Goal: Check status

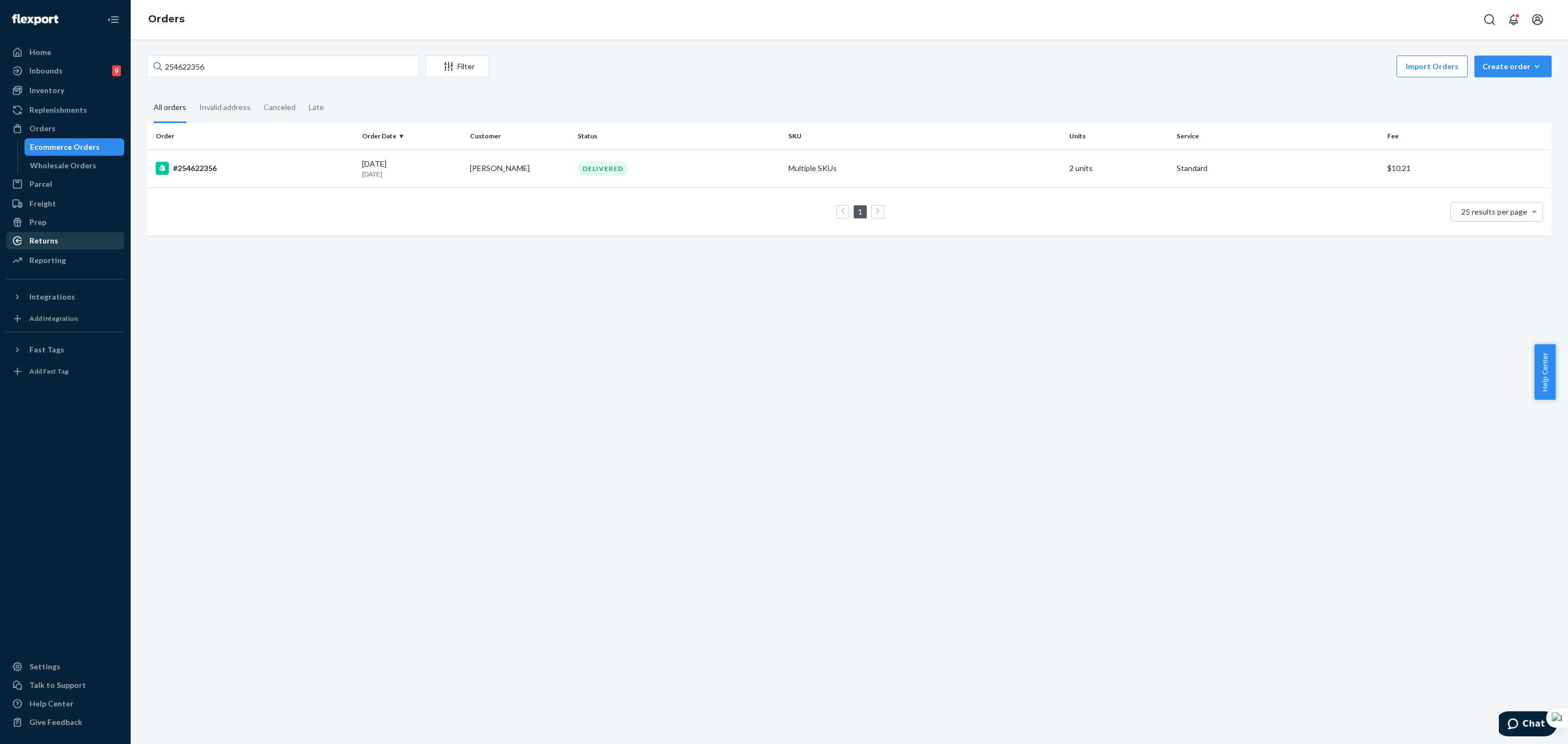
click at [54, 237] on div "Returns" at bounding box center [43, 241] width 29 height 11
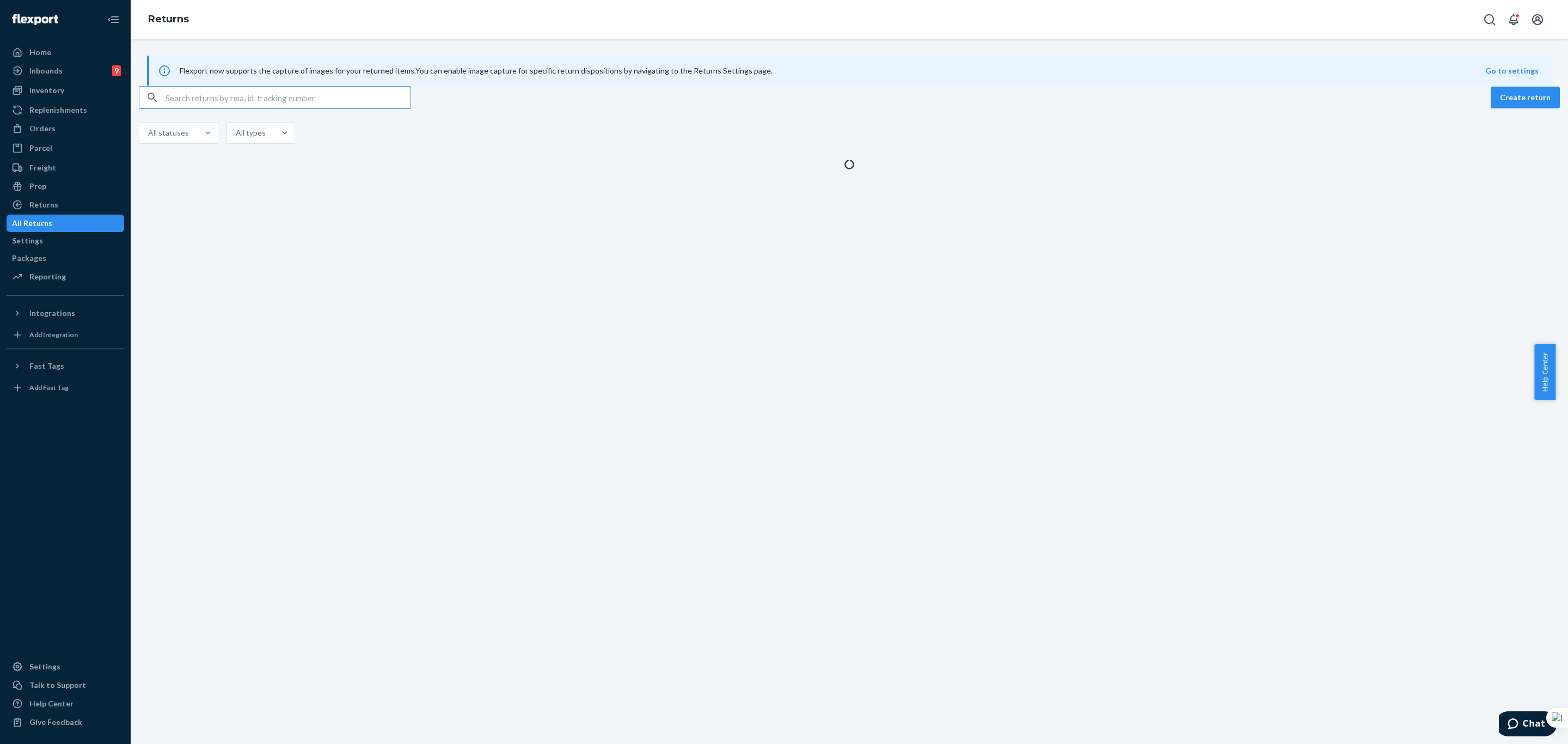
click at [268, 108] on input "text" at bounding box center [288, 97] width 245 height 22
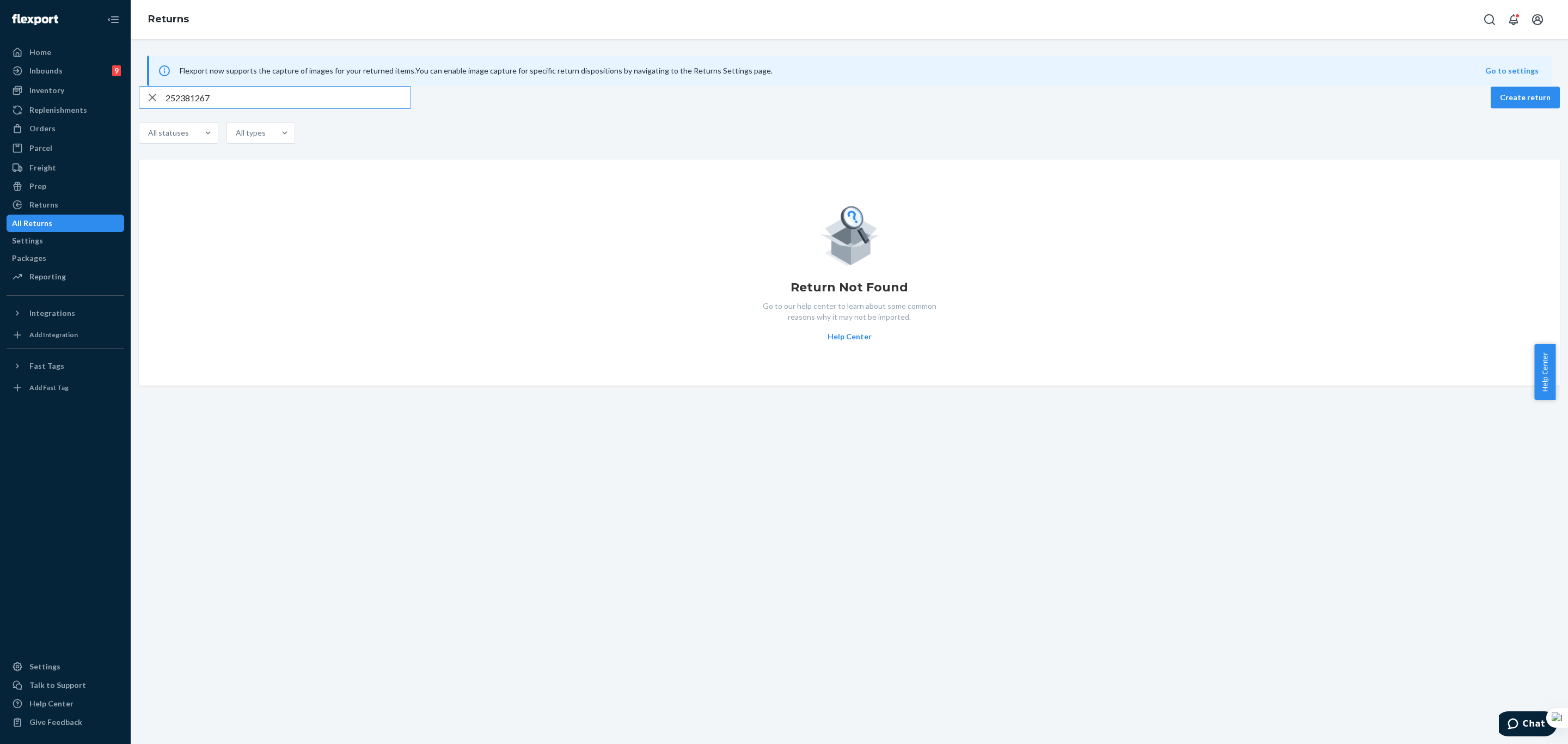
click at [314, 108] on input "252381267" at bounding box center [288, 97] width 245 height 22
paste input "9261290316871713692913"
type input "9261290316871713692913"
click at [381, 108] on input "9261290316871713692913" at bounding box center [288, 97] width 245 height 22
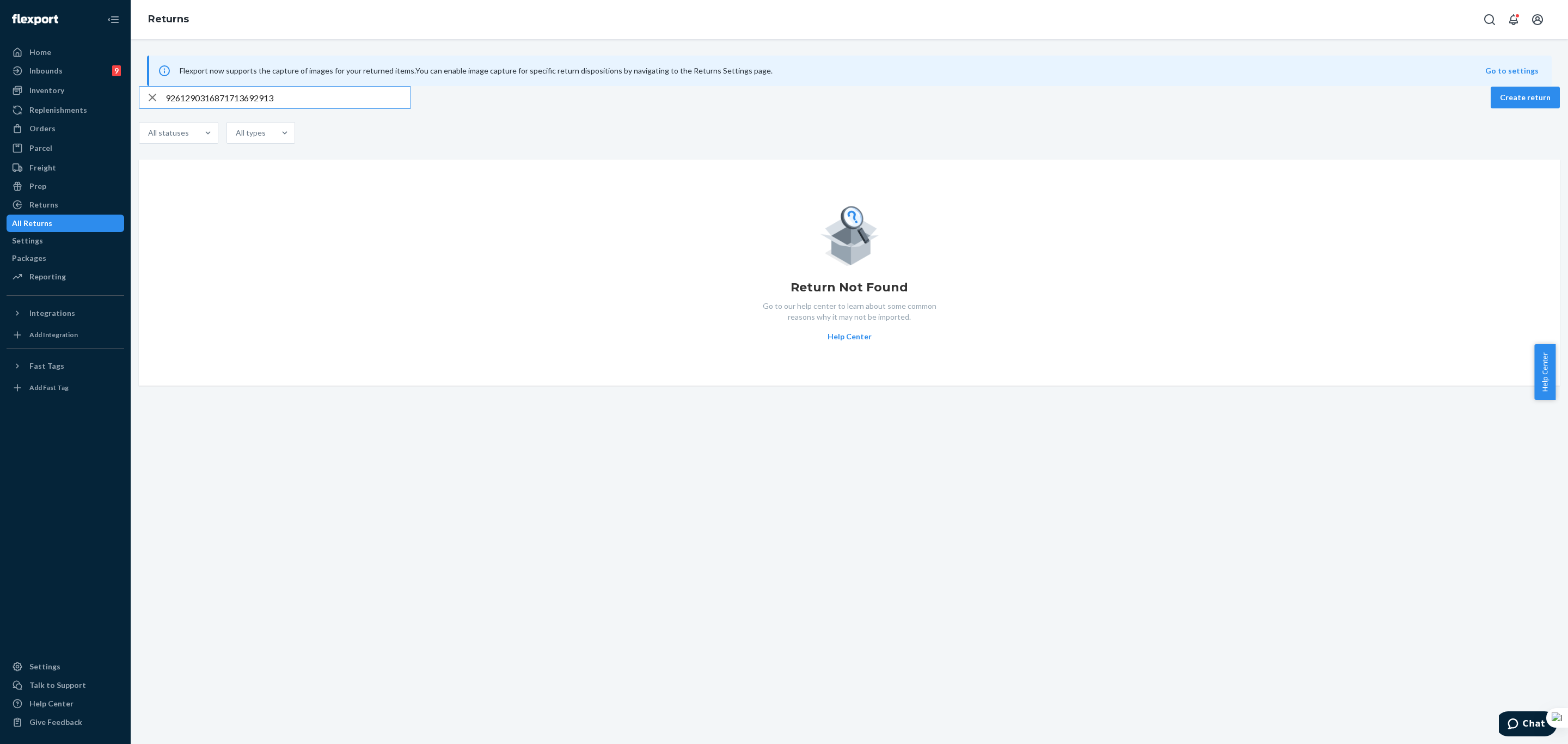
click at [381, 108] on input "9261290316871713692913" at bounding box center [288, 97] width 245 height 22
